Goal: Check status: Check status

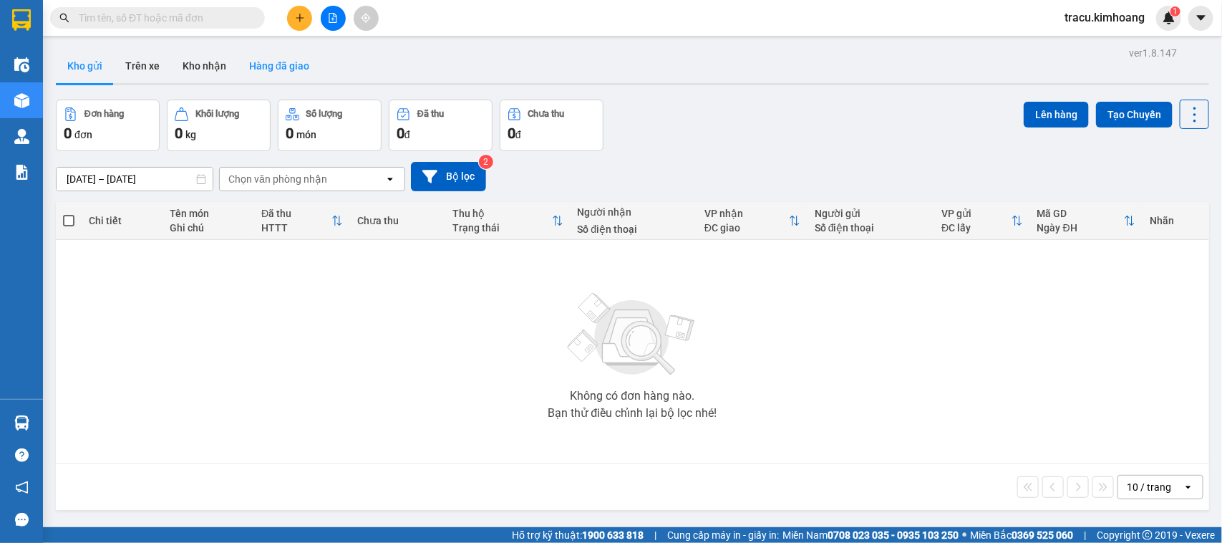
click at [296, 62] on button "Hàng đã giao" at bounding box center [279, 66] width 83 height 34
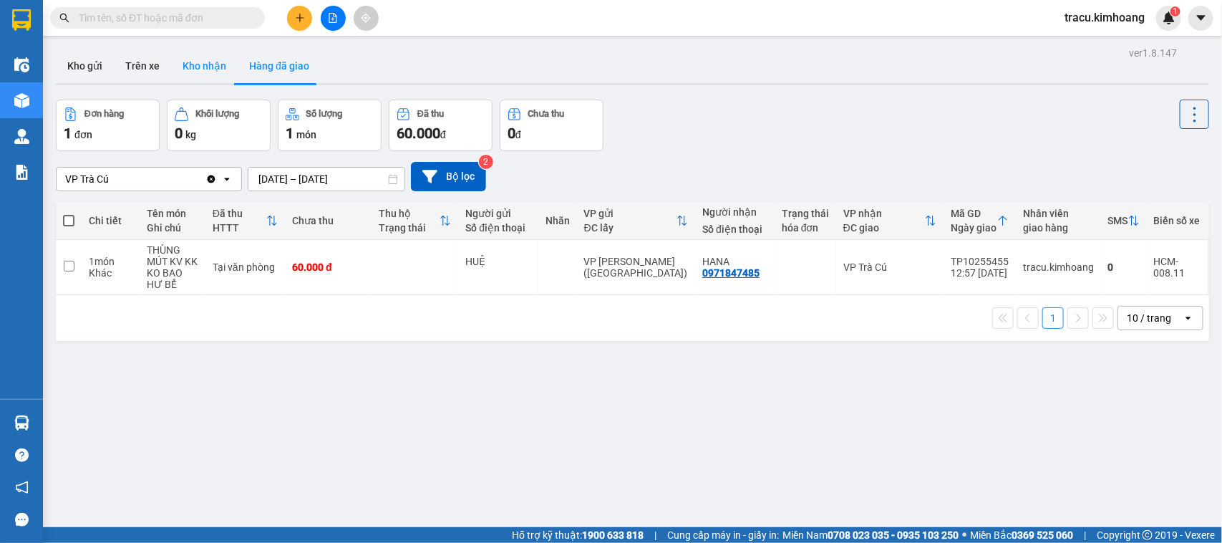
click at [216, 69] on button "Kho nhận" at bounding box center [204, 66] width 67 height 34
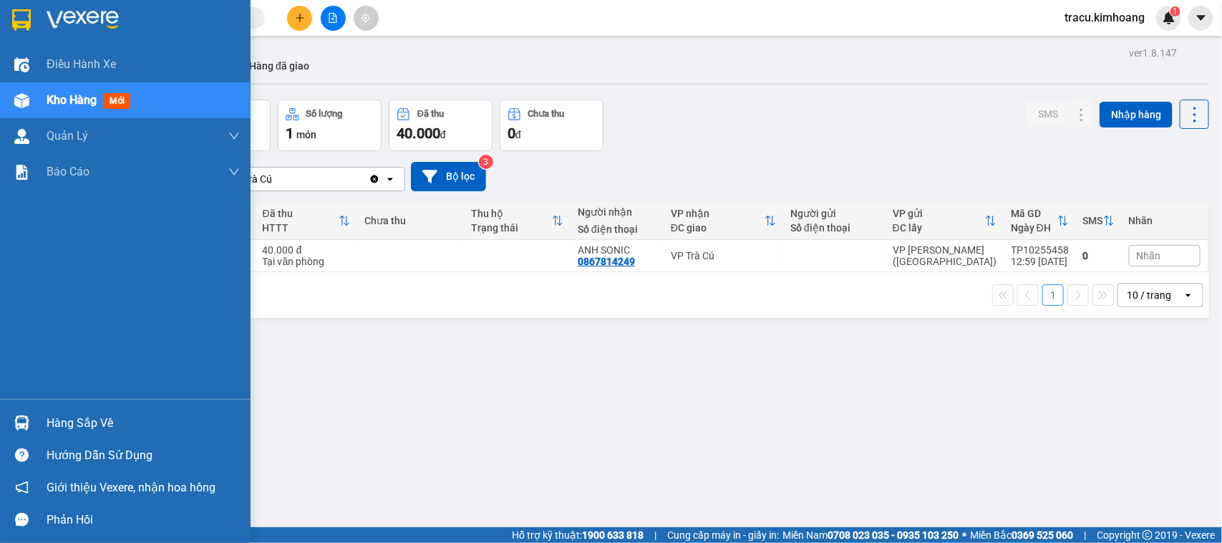
click at [61, 427] on div "Hàng sắp về" at bounding box center [143, 422] width 193 height 21
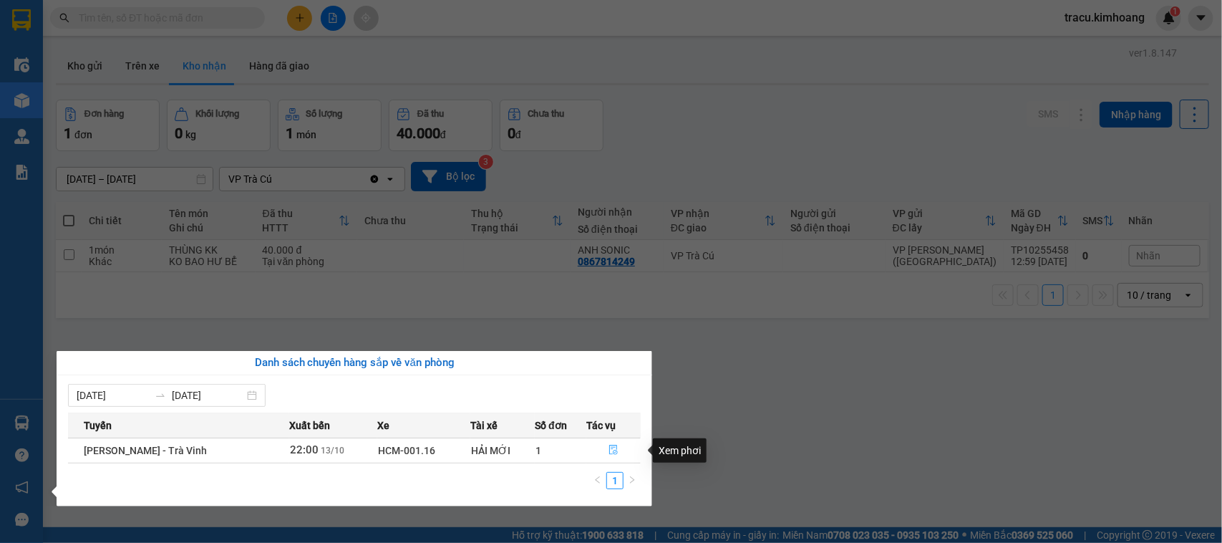
click at [611, 448] on icon "file-done" at bounding box center [613, 450] width 9 height 10
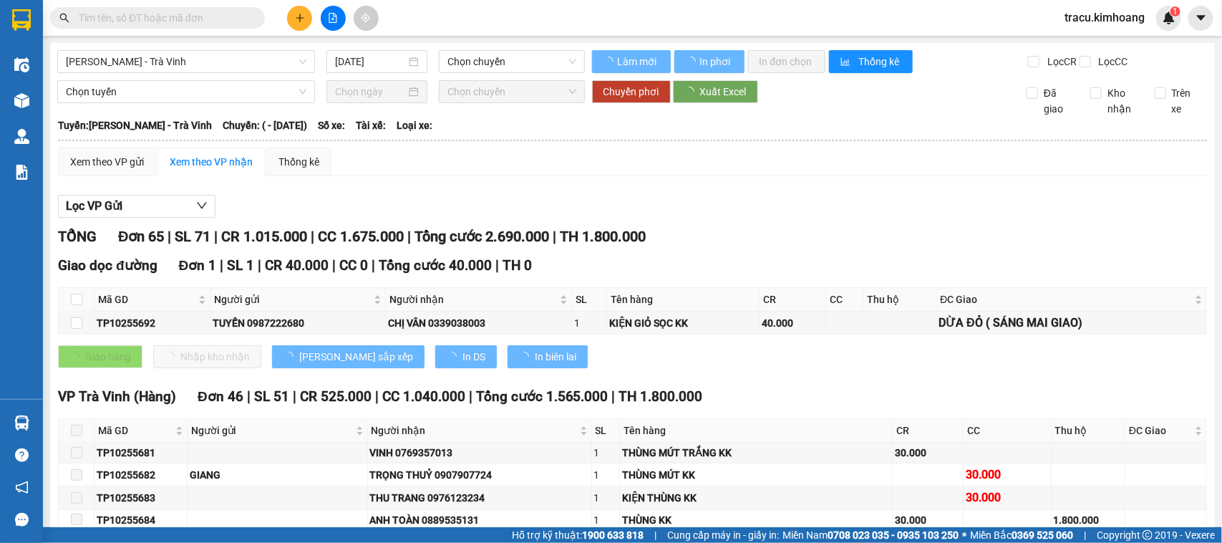
type input "[DATE]"
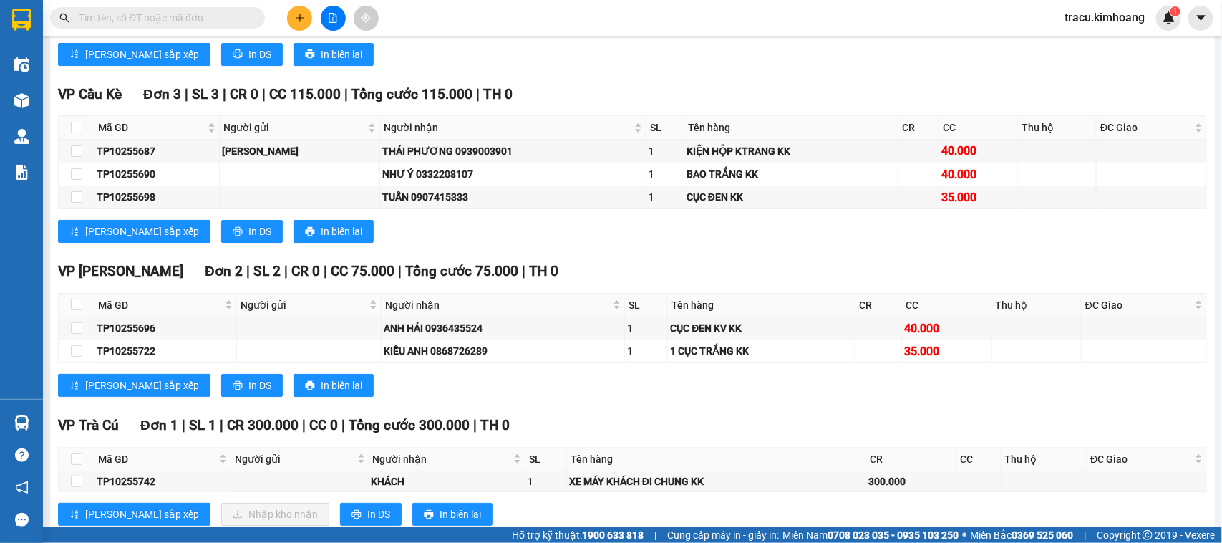
scroll to position [2301, 0]
